Goal: Task Accomplishment & Management: Use online tool/utility

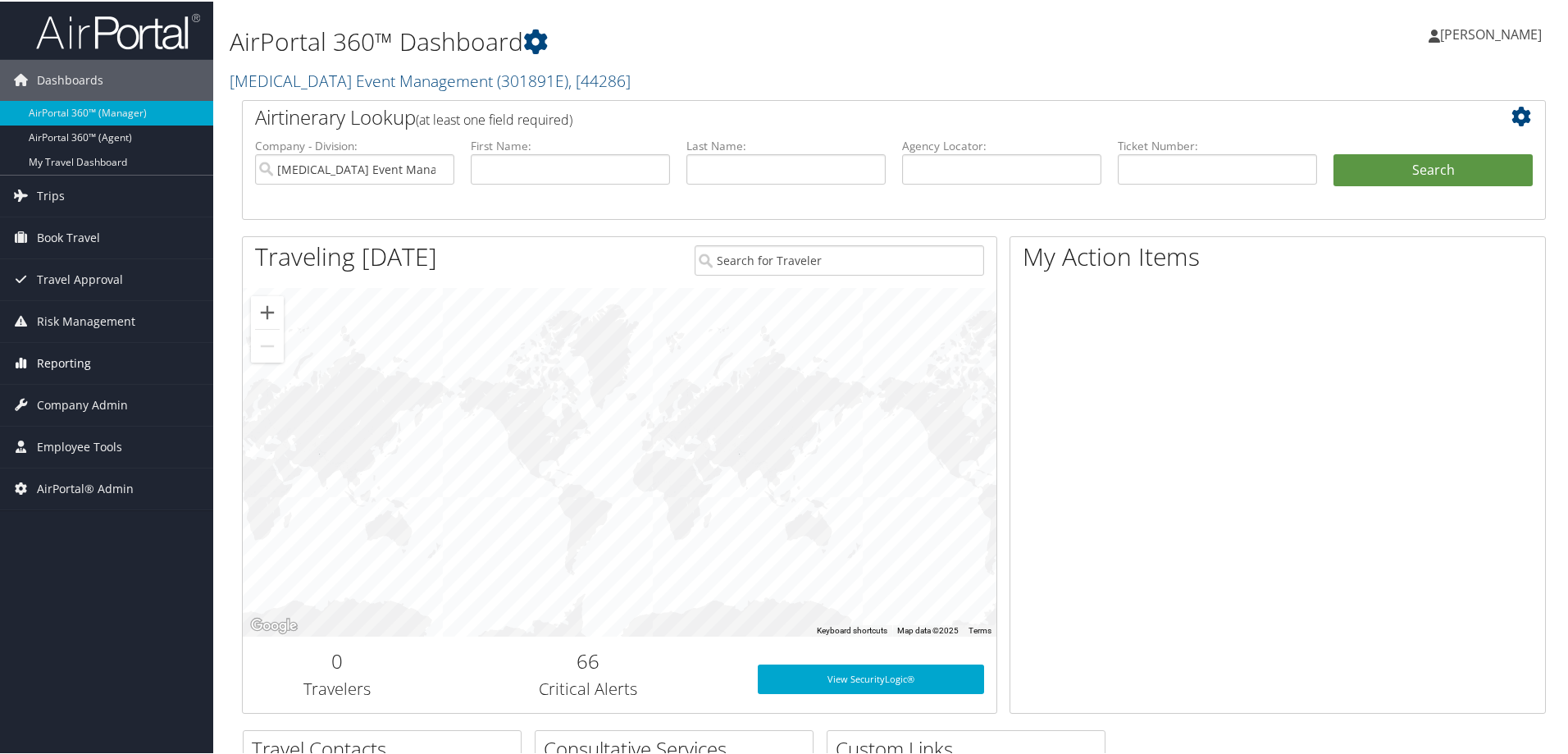
click at [75, 363] on span "Reporting" at bounding box center [64, 362] width 54 height 41
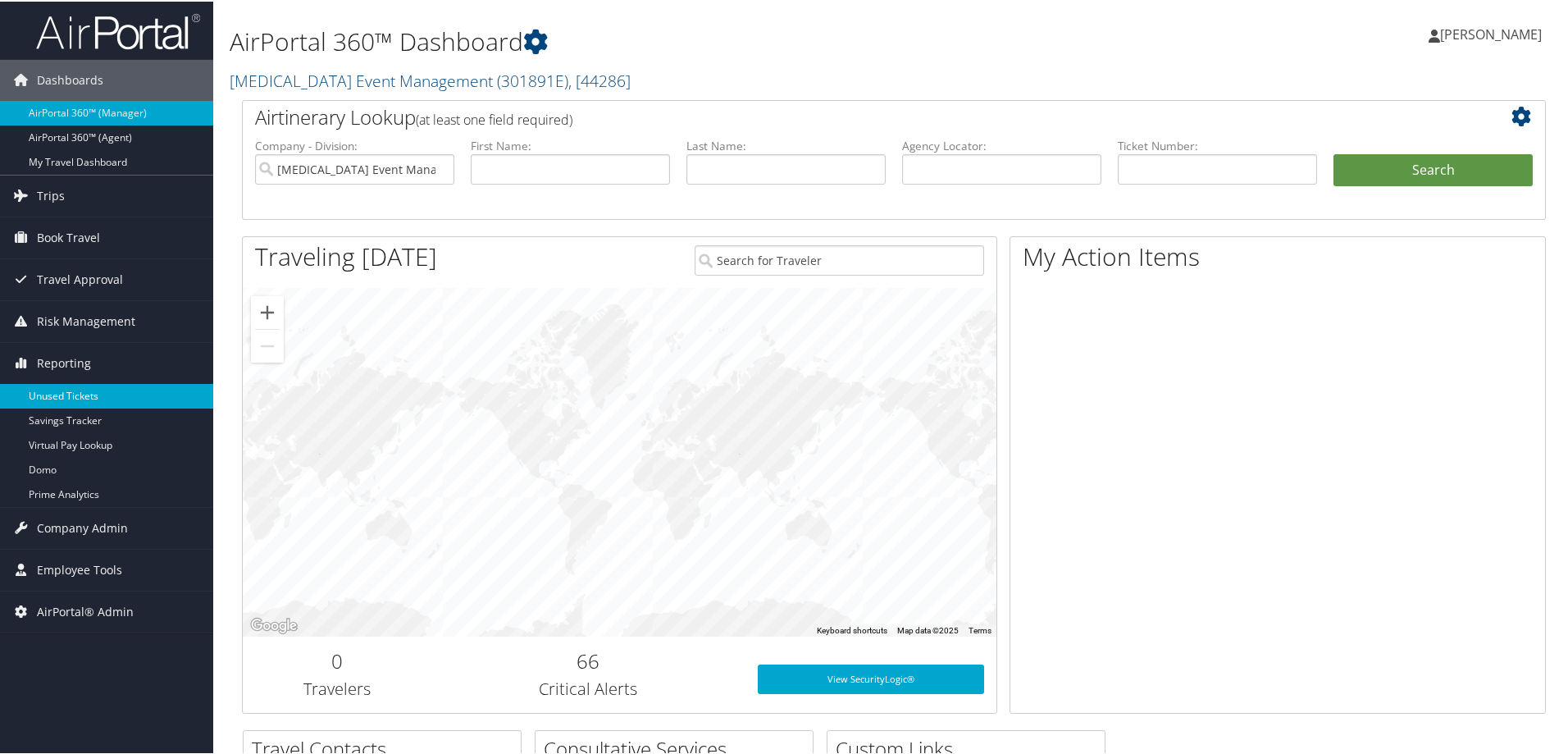
click at [75, 394] on link "Unused Tickets" at bounding box center [107, 394] width 213 height 25
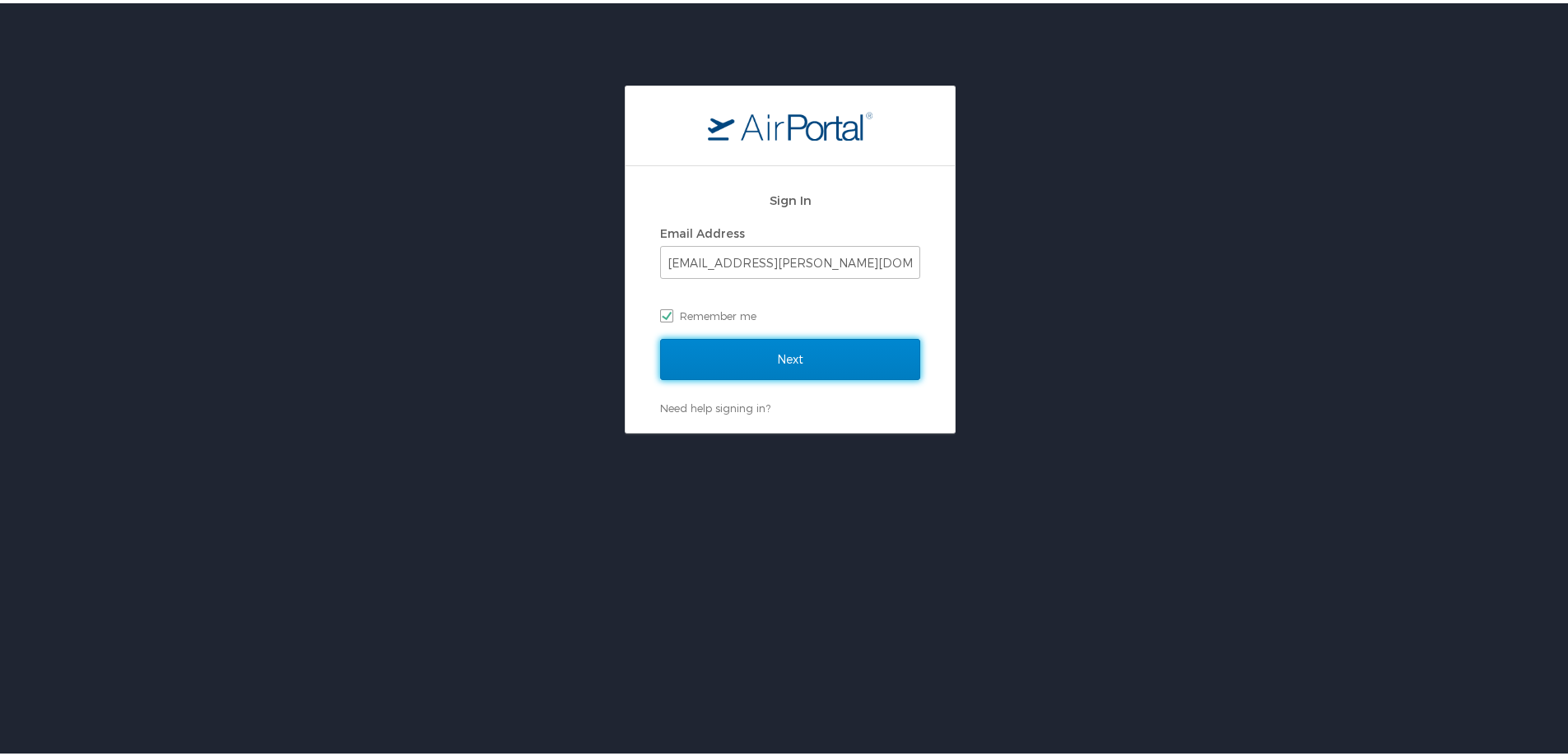
click at [756, 353] on input "Next" at bounding box center [790, 356] width 260 height 41
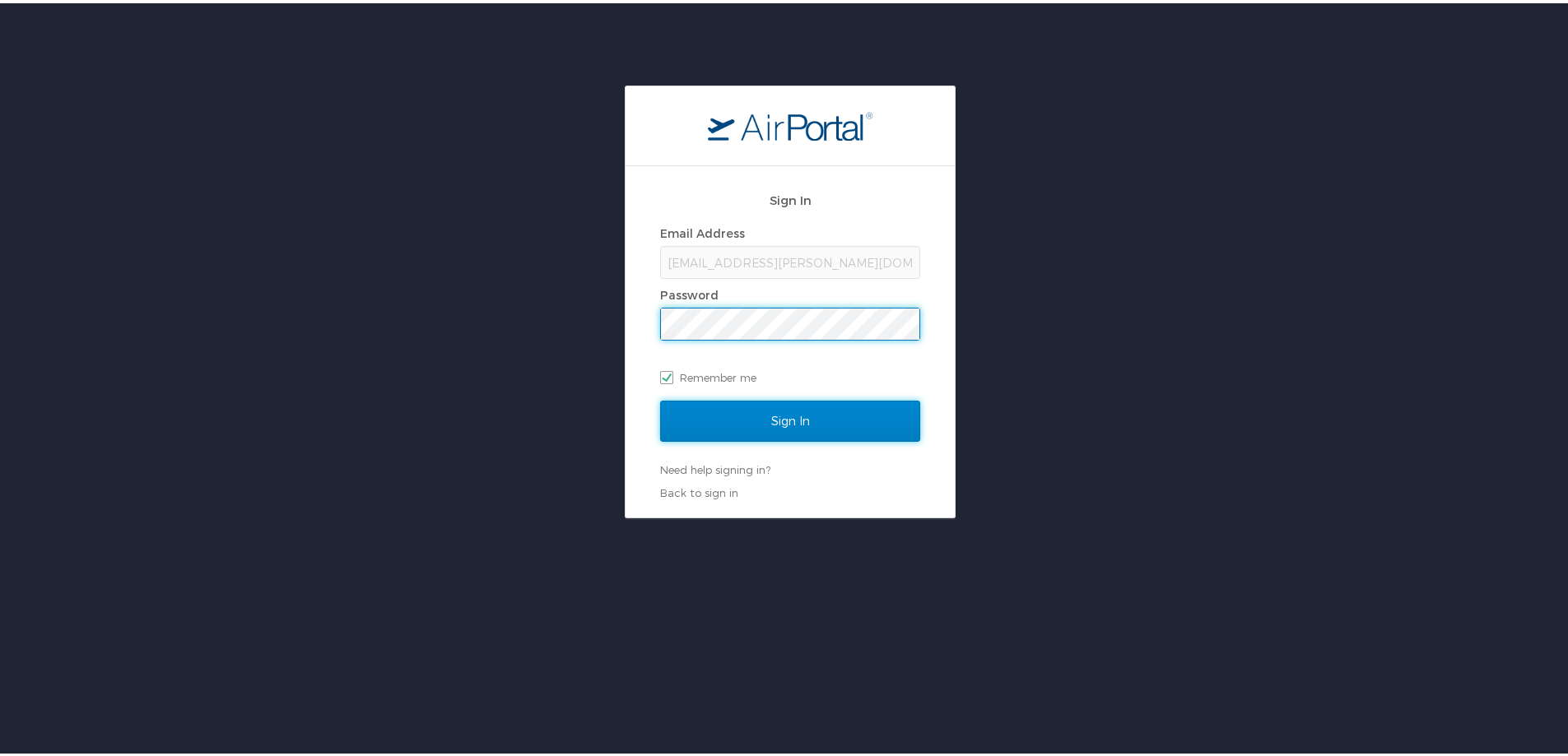
click at [776, 416] on input "Sign In" at bounding box center [790, 418] width 260 height 41
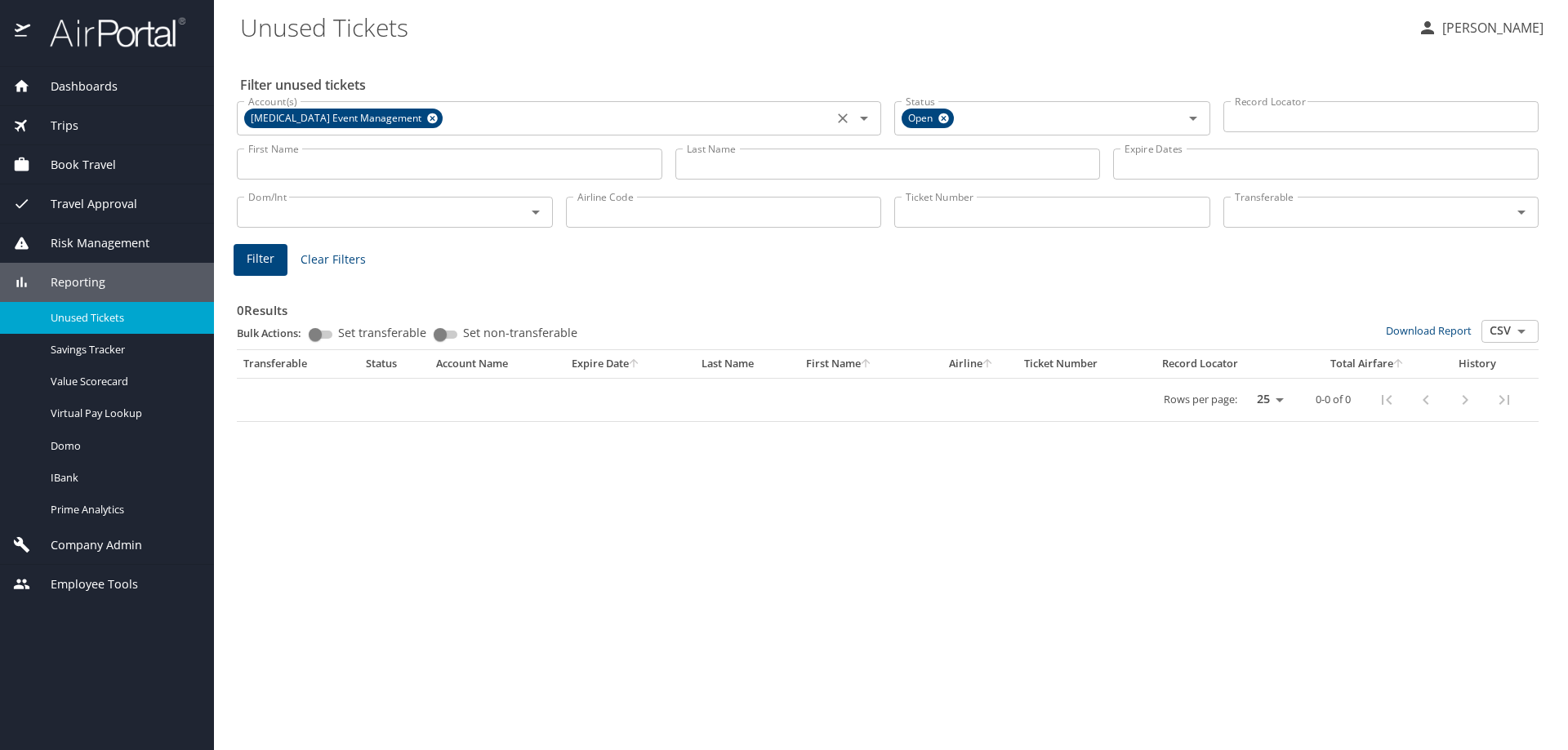
click at [427, 116] on icon at bounding box center [432, 119] width 11 height 11
click at [329, 118] on input "Account(s)" at bounding box center [534, 116] width 586 height 21
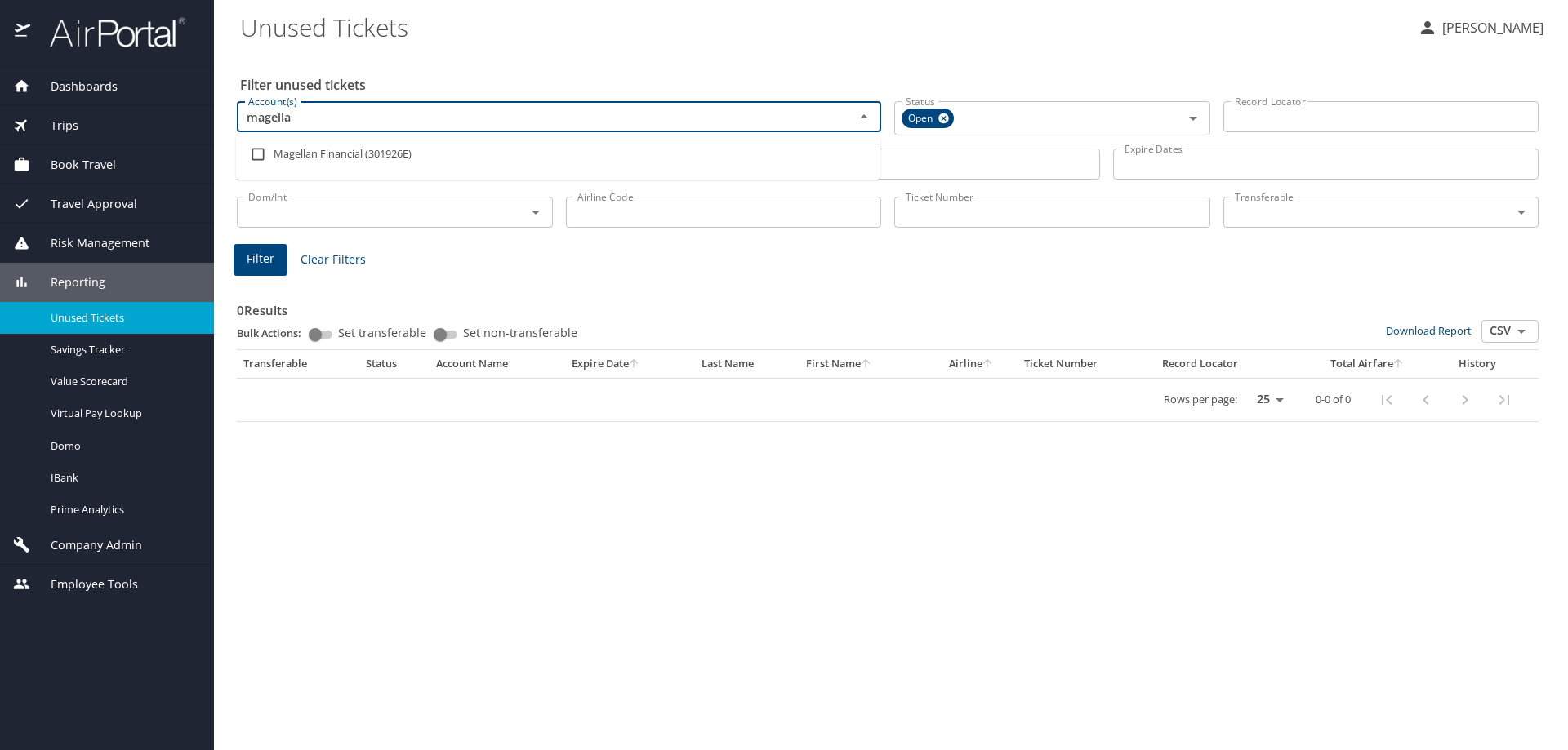
type input "magellan"
click at [255, 152] on input "checkbox" at bounding box center [258, 154] width 31 height 31
checkbox input "true"
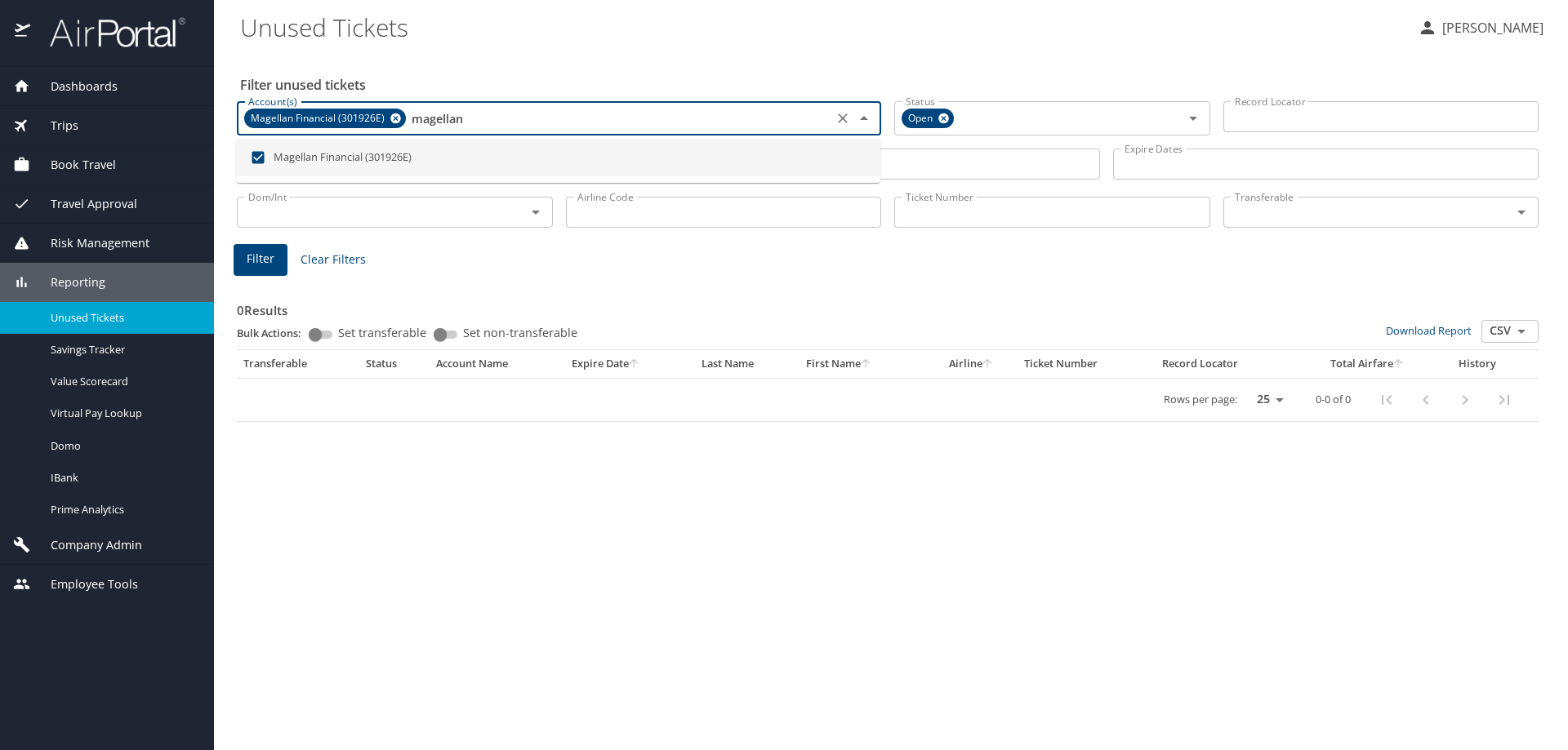
type input "magellan"
click at [255, 255] on span "Filter" at bounding box center [260, 259] width 28 height 20
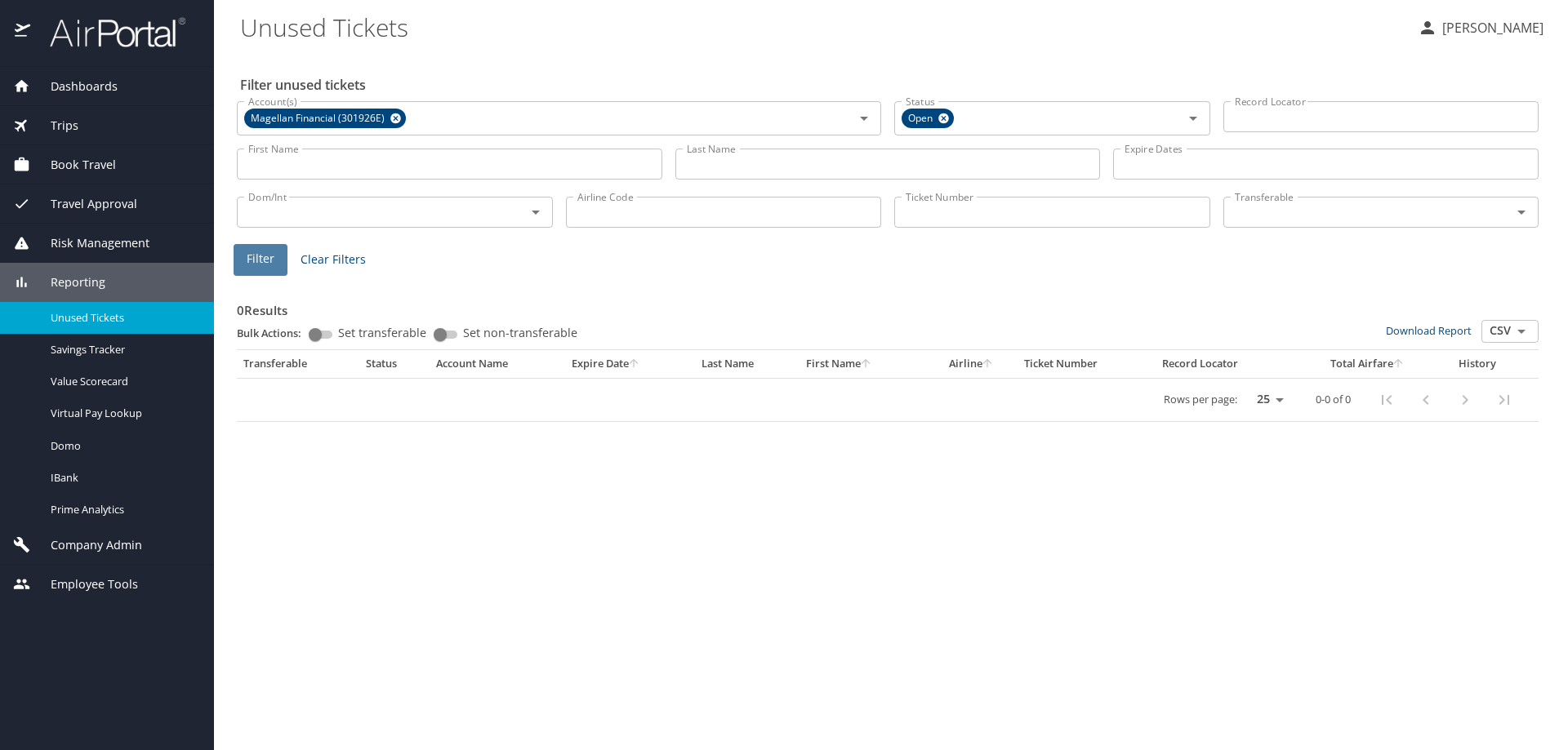
click at [253, 258] on span "Filter" at bounding box center [260, 259] width 28 height 20
